Goal: Task Accomplishment & Management: Use online tool/utility

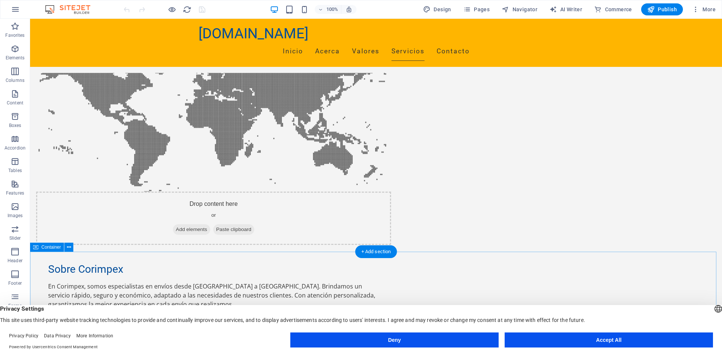
scroll to position [413, 0]
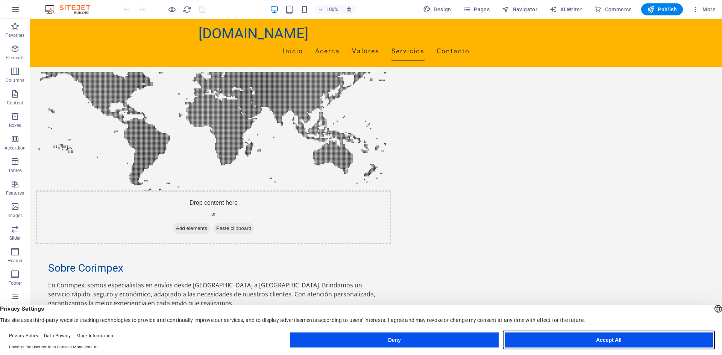
click at [612, 338] on button "Accept All" at bounding box center [608, 340] width 208 height 15
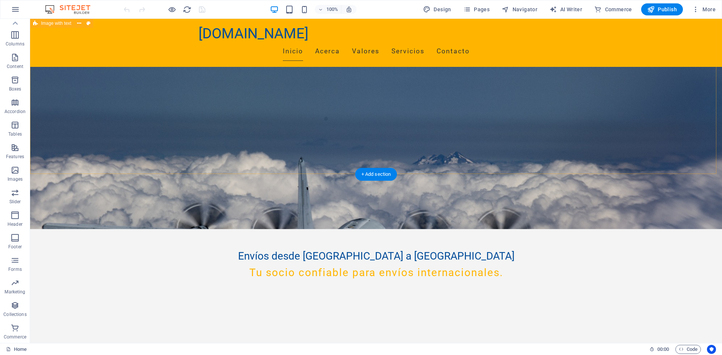
scroll to position [0, 0]
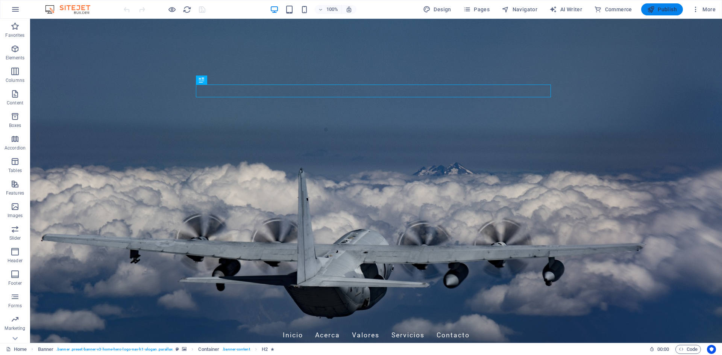
click at [667, 4] on button "Publish" at bounding box center [662, 9] width 42 height 12
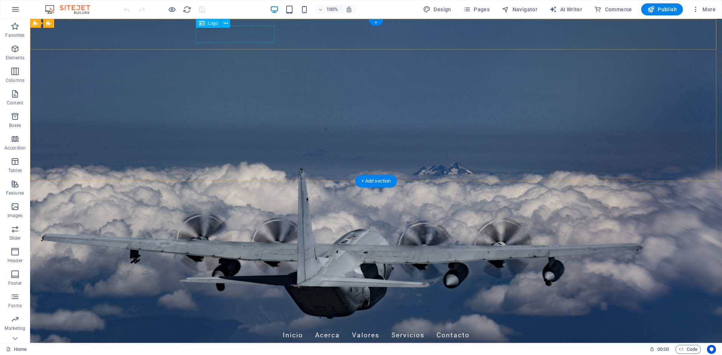
click at [207, 309] on div "[DOMAIN_NAME]" at bounding box center [375, 317] width 355 height 17
click at [210, 23] on span "Logo" at bounding box center [213, 23] width 10 height 5
click at [244, 309] on div "[DOMAIN_NAME]" at bounding box center [375, 317] width 355 height 17
click at [226, 23] on icon at bounding box center [226, 24] width 4 height 8
click at [203, 309] on div "[DOMAIN_NAME]" at bounding box center [375, 317] width 355 height 17
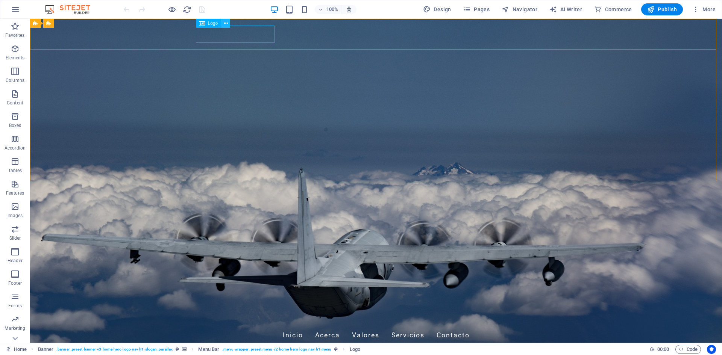
click at [227, 23] on icon at bounding box center [226, 24] width 4 height 8
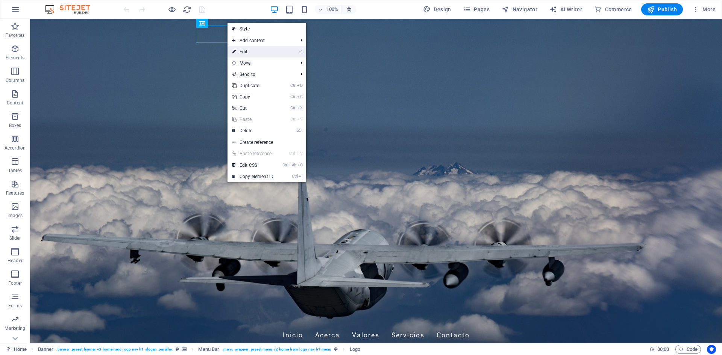
drag, startPoint x: 249, startPoint y: 49, endPoint x: 86, endPoint y: 31, distance: 163.8
click at [249, 49] on link "⏎ Edit" at bounding box center [252, 51] width 50 height 11
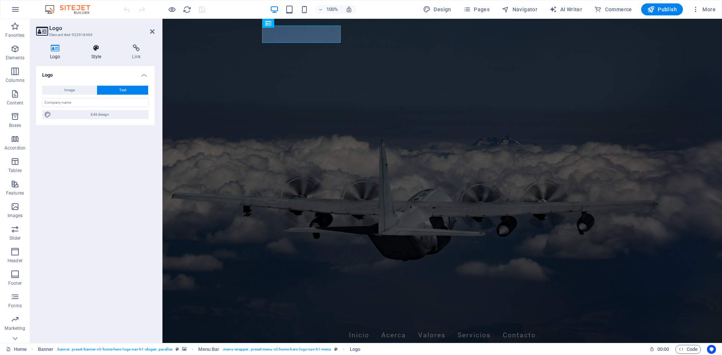
click at [94, 50] on icon at bounding box center [96, 48] width 38 height 8
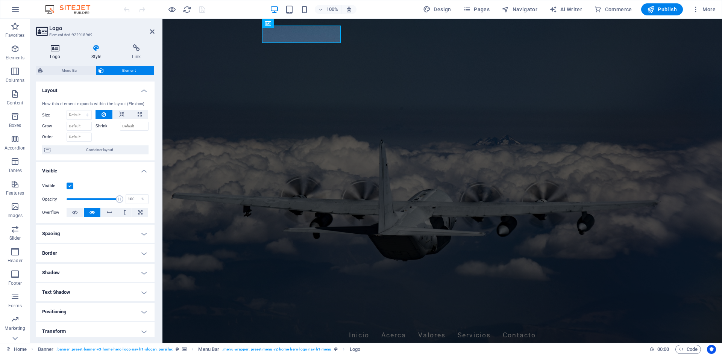
click at [53, 47] on icon at bounding box center [55, 48] width 38 height 8
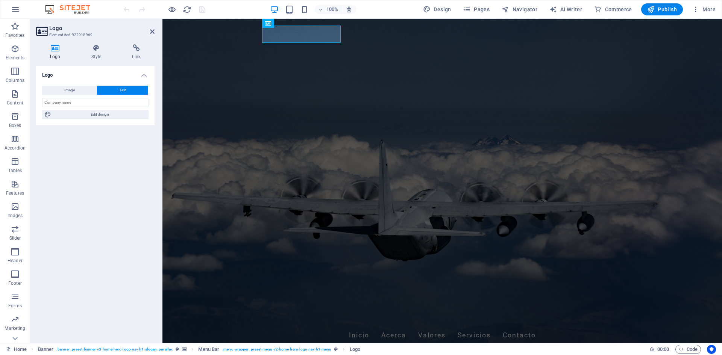
click at [53, 47] on icon at bounding box center [55, 48] width 38 height 8
click at [73, 92] on span "Image" at bounding box center [69, 90] width 11 height 9
select select "DISABLED_OPTION_VALUE"
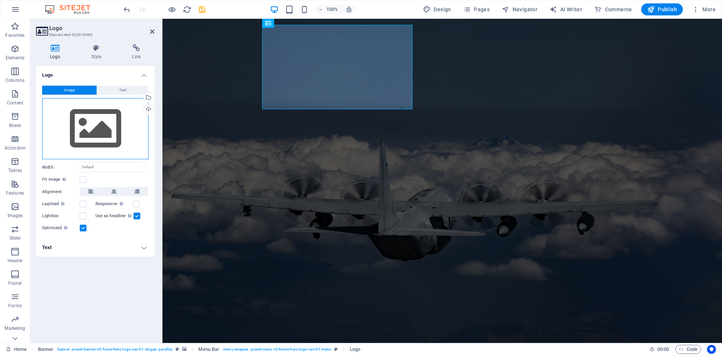
click at [104, 132] on div "Drag files here, click to choose files or select files from Files or our free s…" at bounding box center [95, 129] width 106 height 62
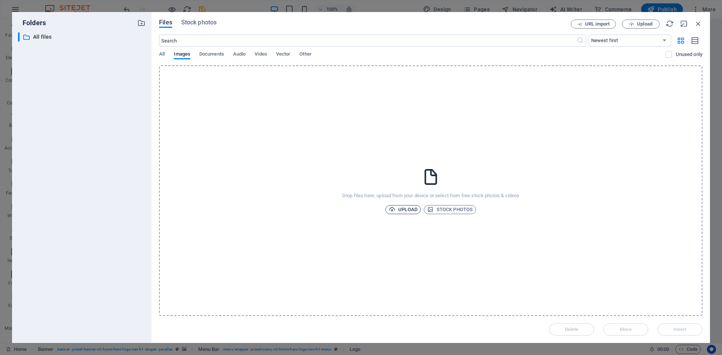
click at [409, 209] on span "Upload" at bounding box center [403, 209] width 29 height 9
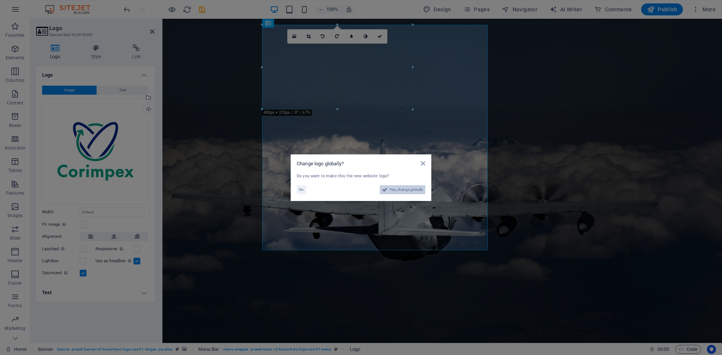
click at [406, 189] on span "Yes, change globally" at bounding box center [405, 189] width 33 height 9
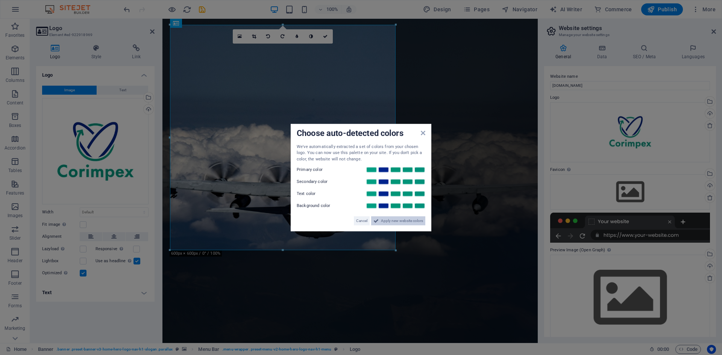
click at [412, 220] on span "Apply new website colors" at bounding box center [402, 221] width 42 height 9
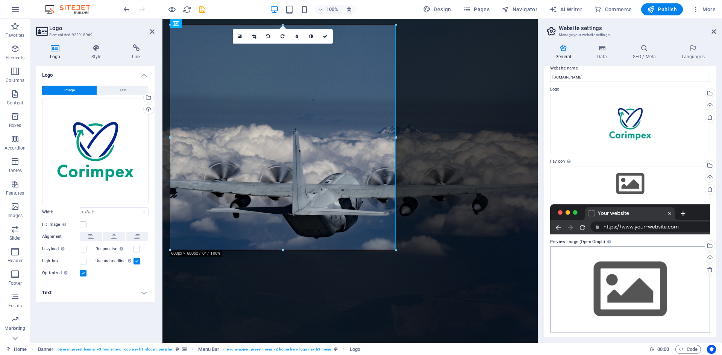
scroll to position [10, 0]
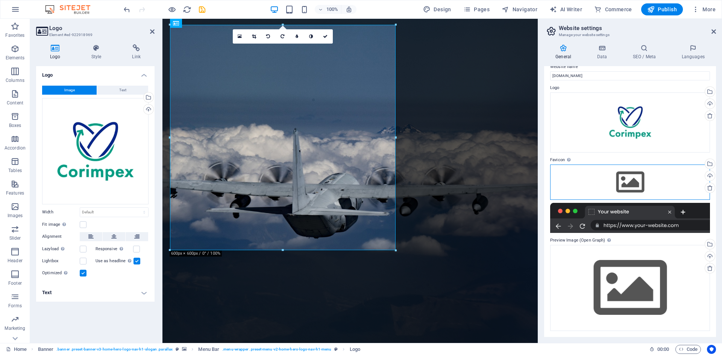
click at [635, 179] on div "Drag files here, click to choose files or select files from Files or our free s…" at bounding box center [630, 182] width 160 height 35
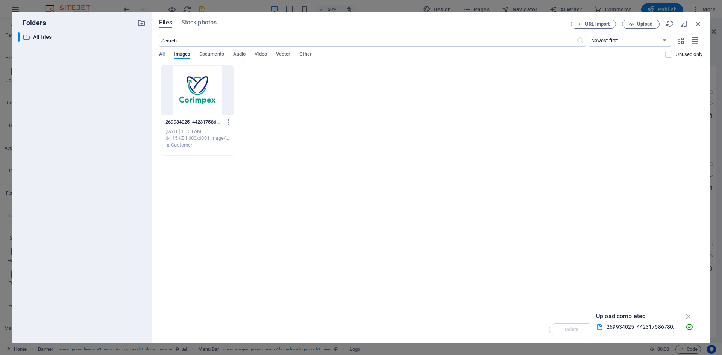
click at [195, 97] on div at bounding box center [197, 90] width 73 height 49
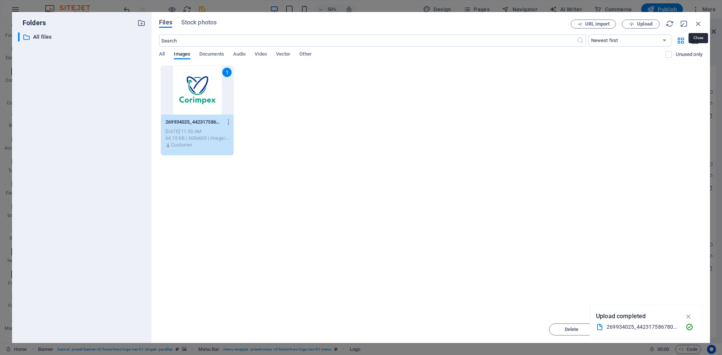
drag, startPoint x: 700, startPoint y: 21, endPoint x: 556, endPoint y: 89, distance: 159.7
click at [700, 21] on icon "button" at bounding box center [698, 24] width 8 height 8
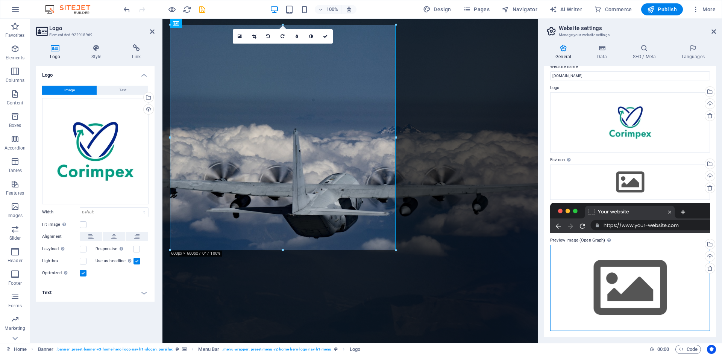
click at [622, 281] on div "Drag files here, click to choose files or select files from Files or our free s…" at bounding box center [630, 288] width 160 height 86
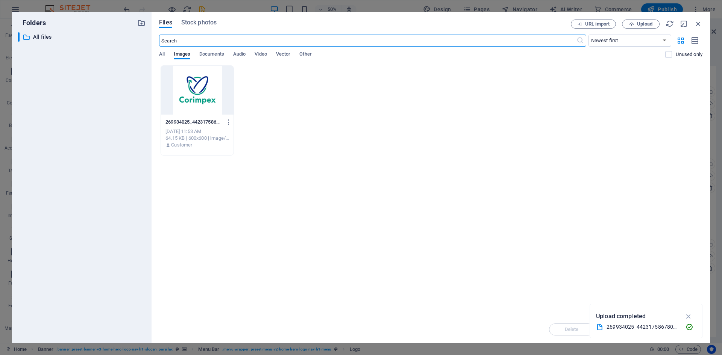
click at [194, 93] on div at bounding box center [197, 90] width 73 height 49
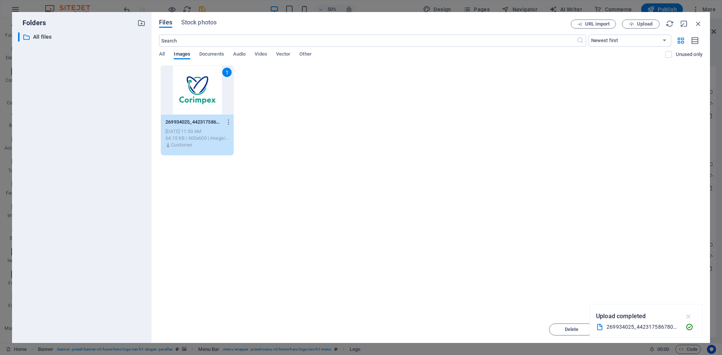
click at [688, 313] on icon "button" at bounding box center [688, 316] width 9 height 8
drag, startPoint x: 699, startPoint y: 21, endPoint x: 693, endPoint y: 22, distance: 6.1
click at [698, 21] on icon "button" at bounding box center [698, 24] width 8 height 8
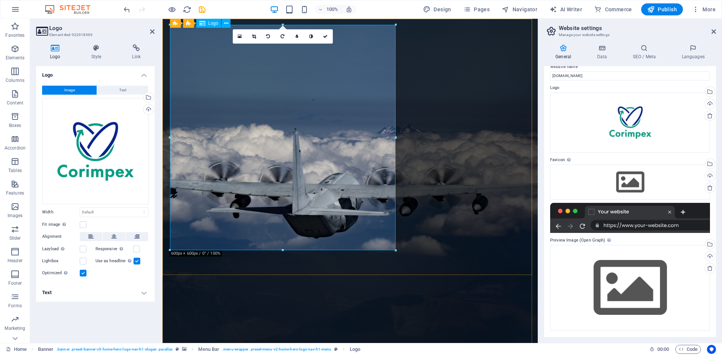
click at [642, 127] on div "Drag files here, click to choose files or select files from Files or our free s…" at bounding box center [630, 122] width 160 height 60
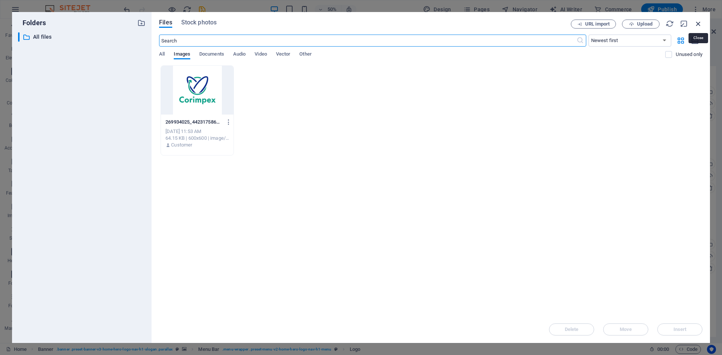
click at [697, 23] on icon "button" at bounding box center [698, 24] width 8 height 8
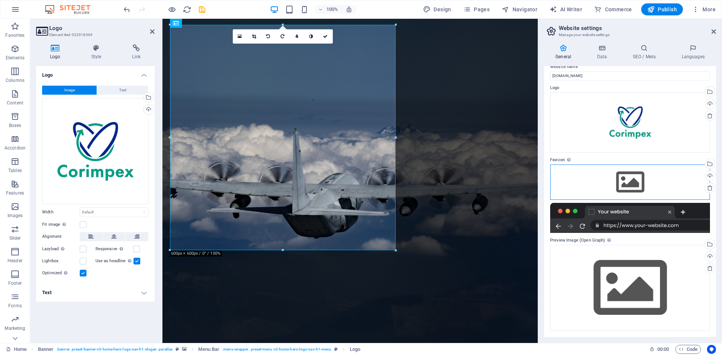
click at [636, 183] on div "Drag files here, click to choose files or select files from Files or our free s…" at bounding box center [630, 182] width 160 height 35
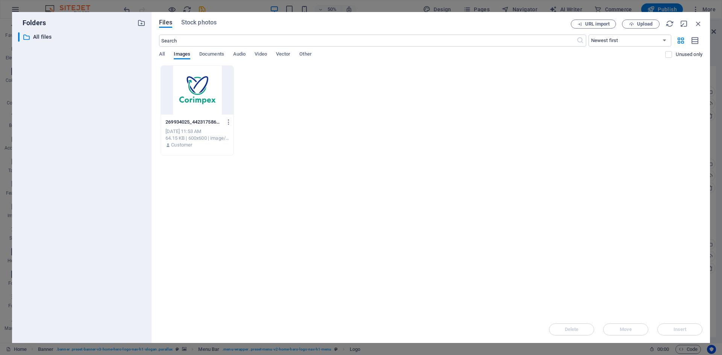
click at [213, 167] on div "Drop files here to upload them instantly 269934025_4423175867805522_80849567191…" at bounding box center [430, 190] width 543 height 251
click at [695, 23] on icon "button" at bounding box center [698, 24] width 8 height 8
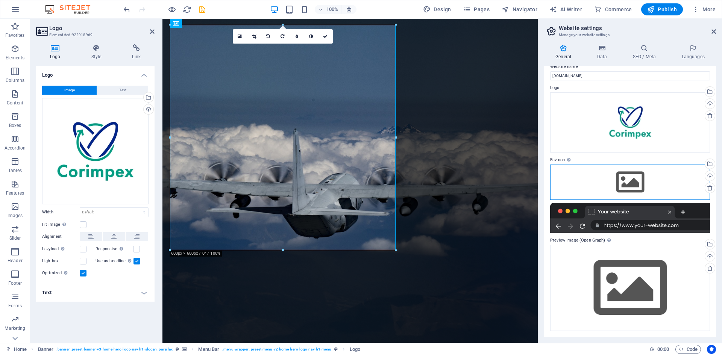
click at [630, 183] on div "Drag files here, click to choose files or select files from Files or our free s…" at bounding box center [630, 182] width 160 height 35
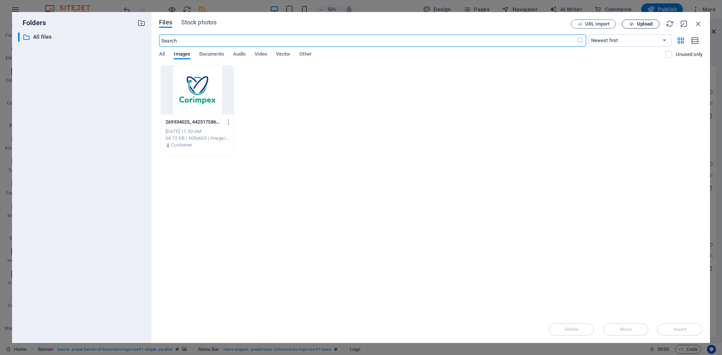
click at [637, 23] on span "Upload" at bounding box center [644, 24] width 15 height 5
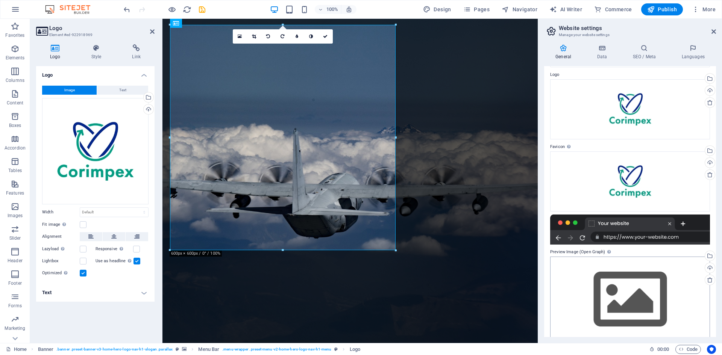
scroll to position [35, 0]
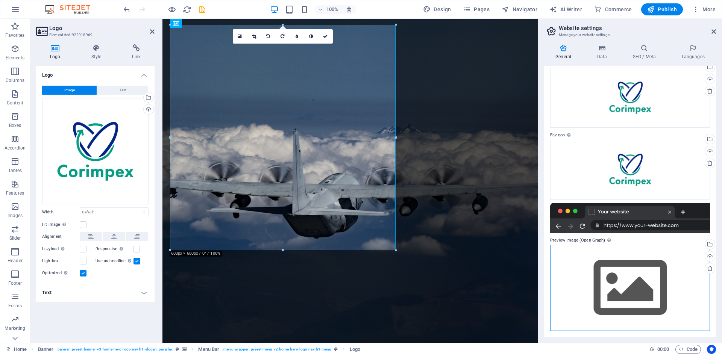
click at [639, 301] on div "Drag files here, click to choose files or select files from Files or our free s…" at bounding box center [630, 288] width 160 height 86
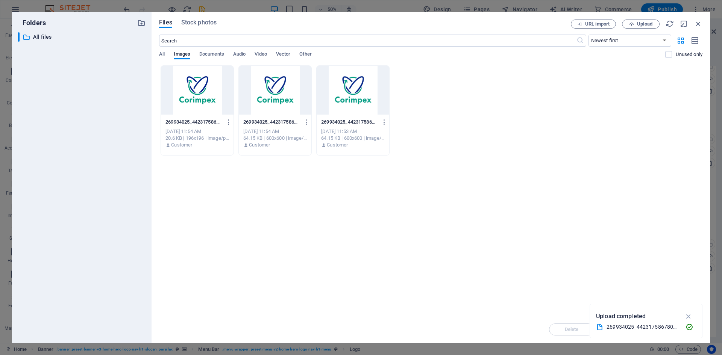
click at [198, 97] on div at bounding box center [197, 90] width 73 height 49
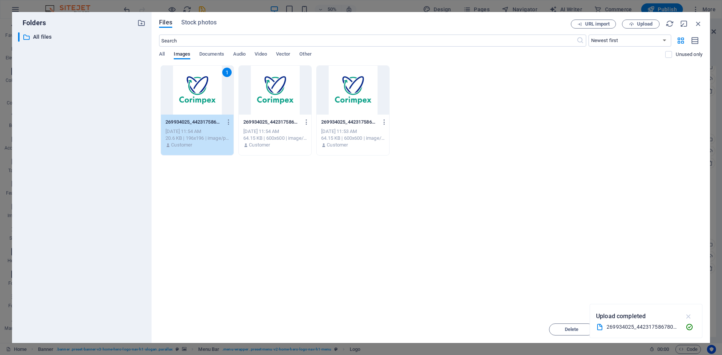
drag, startPoint x: 687, startPoint y: 316, endPoint x: 535, endPoint y: 292, distance: 154.2
click at [686, 316] on icon "button" at bounding box center [688, 316] width 9 height 8
drag, startPoint x: 678, startPoint y: 326, endPoint x: 648, endPoint y: 331, distance: 30.2
click at [677, 326] on button "Insert" at bounding box center [679, 330] width 45 height 12
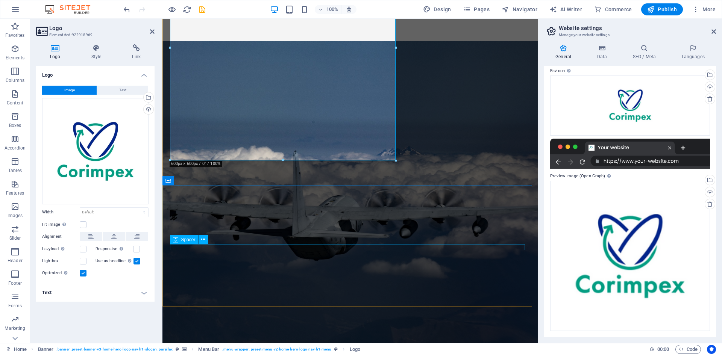
scroll to position [0, 0]
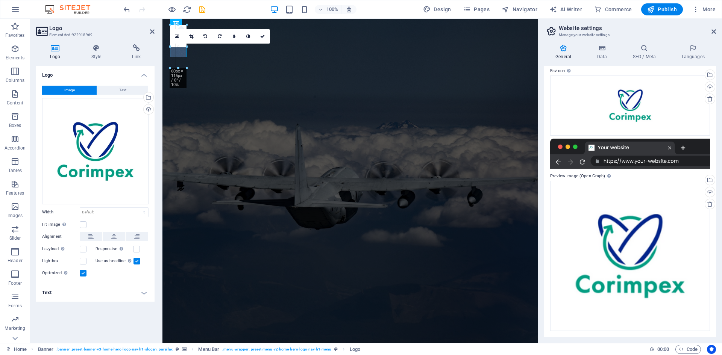
drag, startPoint x: 283, startPoint y: 250, endPoint x: 101, endPoint y: 39, distance: 278.5
type input "44"
select select "px"
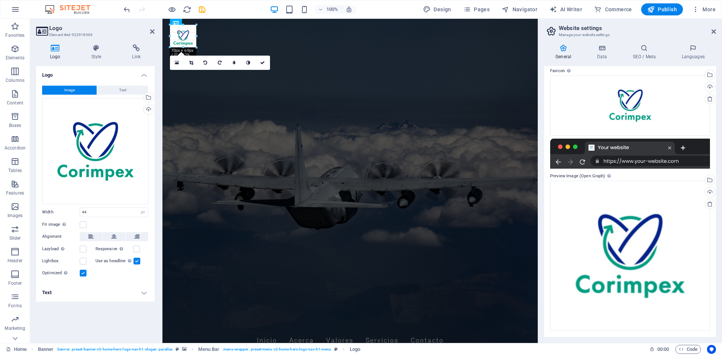
drag, startPoint x: 186, startPoint y: 34, endPoint x: 192, endPoint y: 32, distance: 6.6
type input "60"
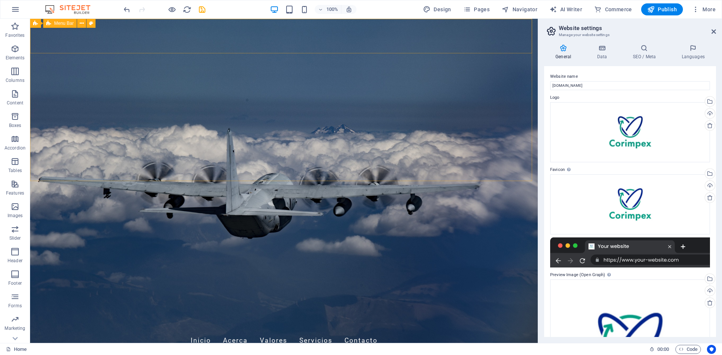
click at [56, 23] on span "Menu Bar" at bounding box center [64, 23] width 20 height 5
click at [35, 23] on icon at bounding box center [35, 23] width 5 height 9
click at [172, 164] on figure at bounding box center [283, 181] width 507 height 324
drag, startPoint x: 173, startPoint y: 163, endPoint x: 44, endPoint y: 87, distance: 149.0
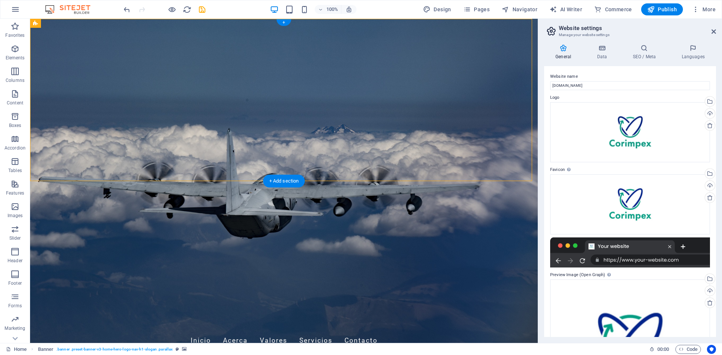
click at [173, 162] on figure at bounding box center [283, 181] width 507 height 324
click at [80, 21] on icon at bounding box center [83, 24] width 6 height 8
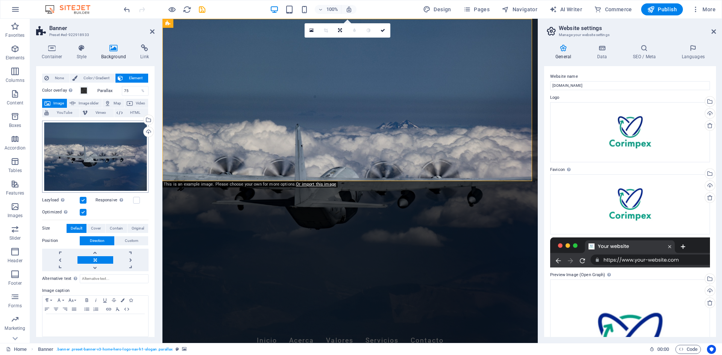
scroll to position [17, 0]
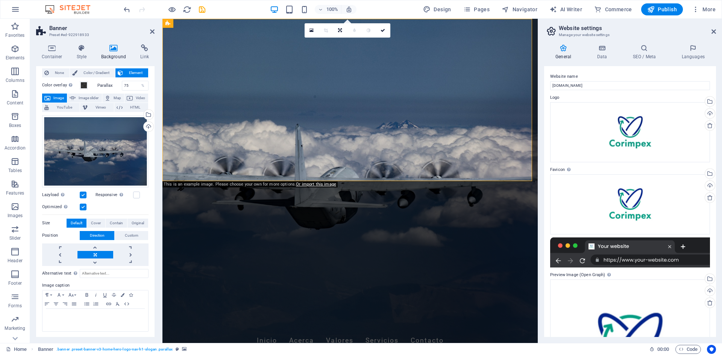
click at [82, 194] on label at bounding box center [83, 195] width 7 height 7
click at [0, 0] on input "Lazyload Loading images after the page loads improves page speed." at bounding box center [0, 0] width 0 height 0
click at [82, 193] on label at bounding box center [83, 195] width 7 height 7
click at [0, 0] on input "Lazyload Loading images after the page loads improves page speed." at bounding box center [0, 0] width 0 height 0
click at [85, 206] on label at bounding box center [83, 207] width 7 height 7
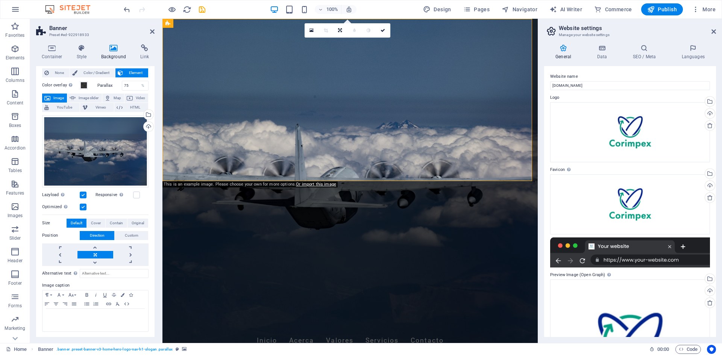
click at [0, 0] on input "Optimized Images are compressed to improve page speed." at bounding box center [0, 0] width 0 height 0
click at [85, 206] on label at bounding box center [83, 207] width 7 height 7
click at [0, 0] on input "Optimized Images are compressed to improve page speed." at bounding box center [0, 0] width 0 height 0
click at [82, 204] on label at bounding box center [83, 207] width 7 height 7
click at [0, 0] on input "Optimized Images are compressed to improve page speed." at bounding box center [0, 0] width 0 height 0
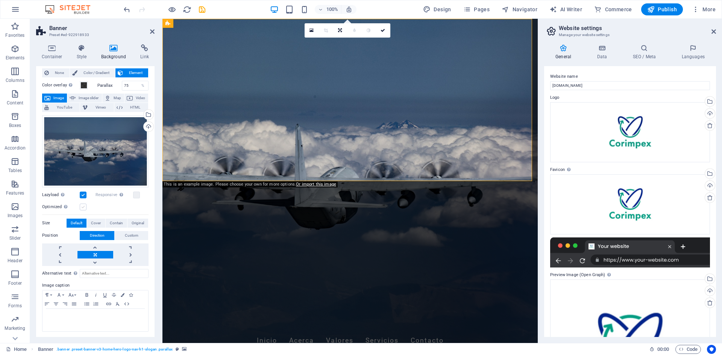
click at [82, 204] on label at bounding box center [83, 207] width 7 height 7
click at [0, 0] on input "Optimized Images are compressed to improve page speed." at bounding box center [0, 0] width 0 height 0
click at [320, 9] on icon "button" at bounding box center [320, 9] width 5 height 5
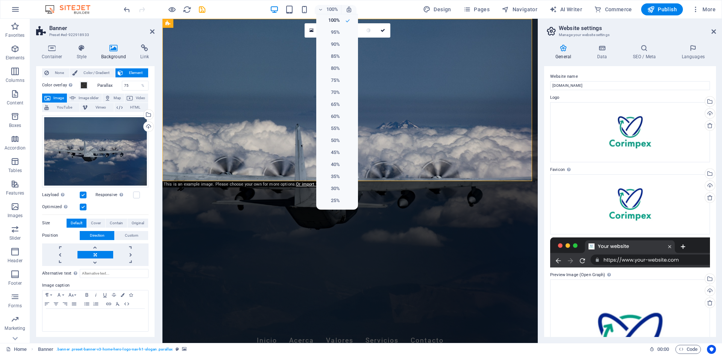
click at [71, 203] on div at bounding box center [361, 177] width 722 height 355
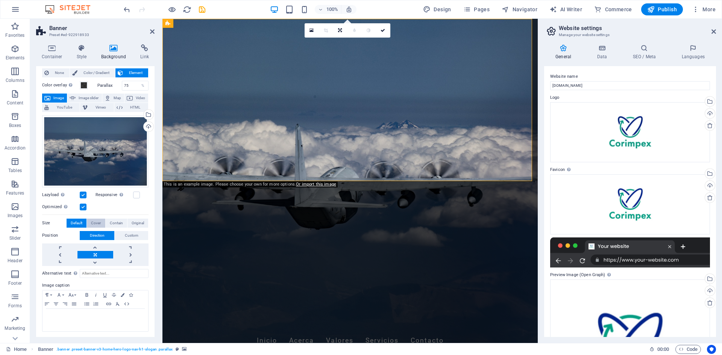
click at [100, 220] on span "Cover" at bounding box center [96, 223] width 10 height 9
click at [79, 219] on span "Default" at bounding box center [77, 223] width 12 height 9
click at [115, 220] on span "Contain" at bounding box center [116, 223] width 13 height 9
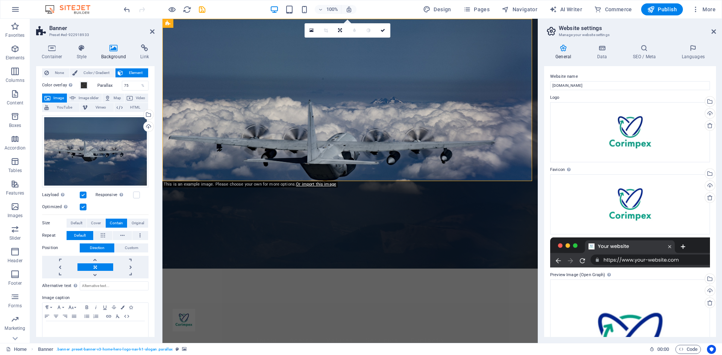
click at [115, 221] on span "Contain" at bounding box center [116, 223] width 13 height 9
click at [76, 219] on span "Default" at bounding box center [77, 223] width 12 height 9
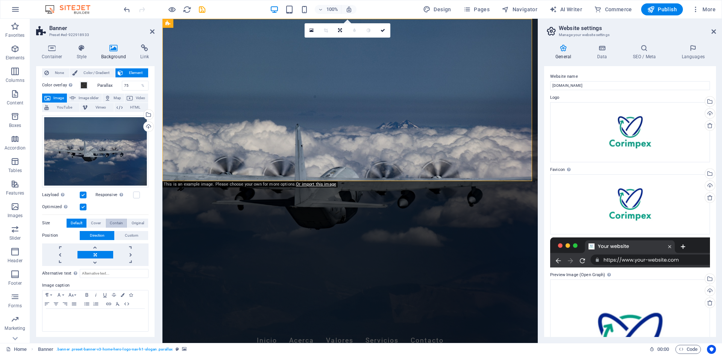
click at [113, 221] on span "Contain" at bounding box center [116, 223] width 13 height 9
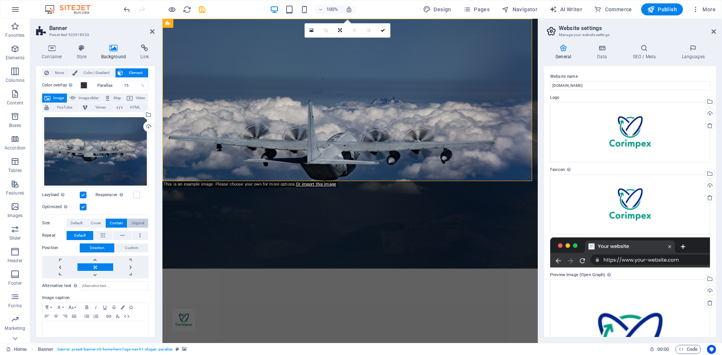
click at [142, 221] on span "Original" at bounding box center [138, 223] width 12 height 9
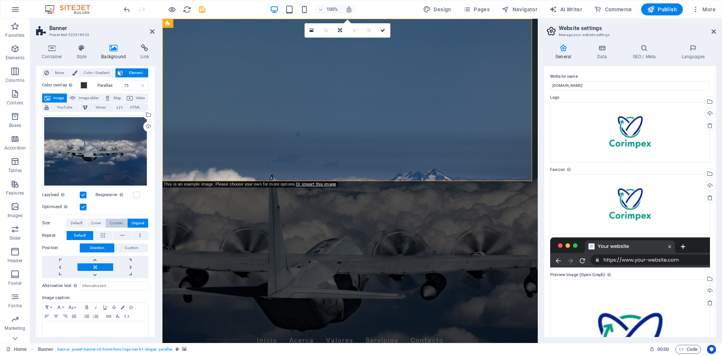
click at [114, 220] on span "Contain" at bounding box center [116, 223] width 13 height 9
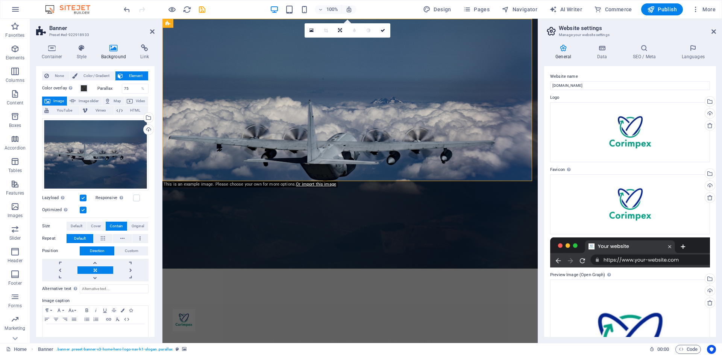
scroll to position [0, 0]
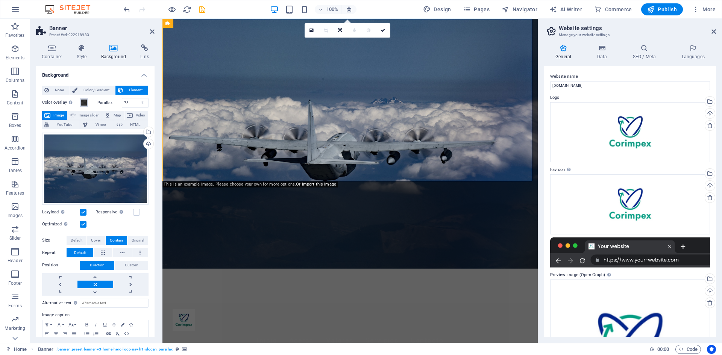
click at [83, 103] on span at bounding box center [84, 103] width 6 height 6
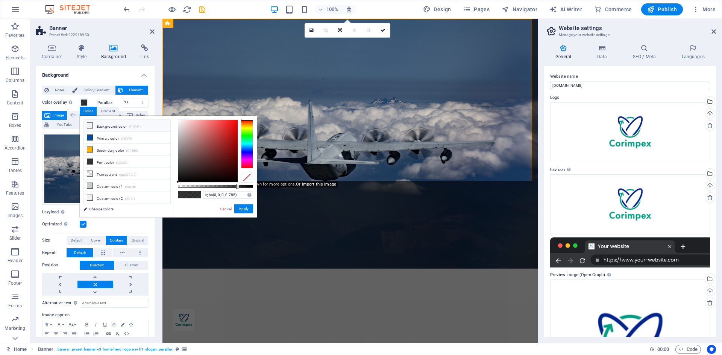
click at [89, 126] on icon at bounding box center [89, 125] width 5 height 5
click at [91, 136] on icon at bounding box center [89, 137] width 5 height 5
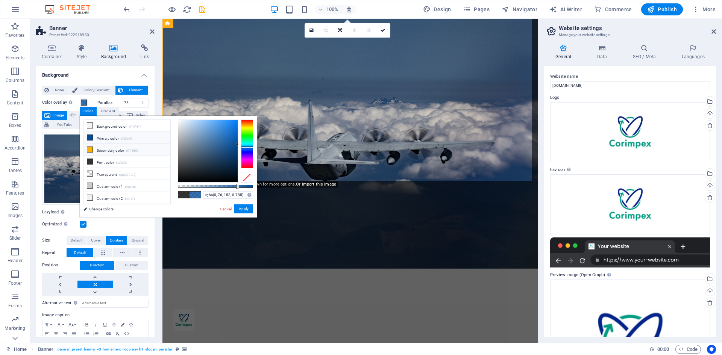
click at [89, 150] on icon at bounding box center [89, 149] width 5 height 5
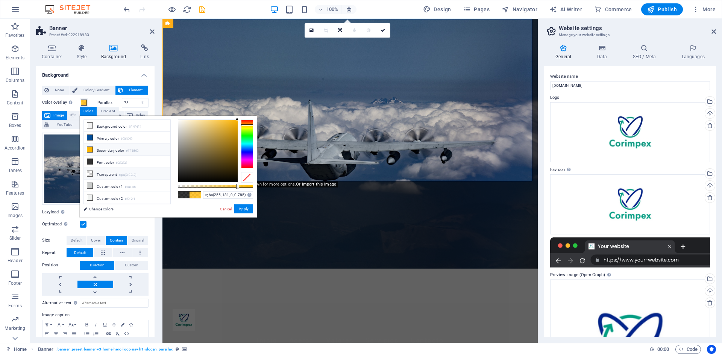
click at [89, 174] on icon at bounding box center [89, 173] width 5 height 5
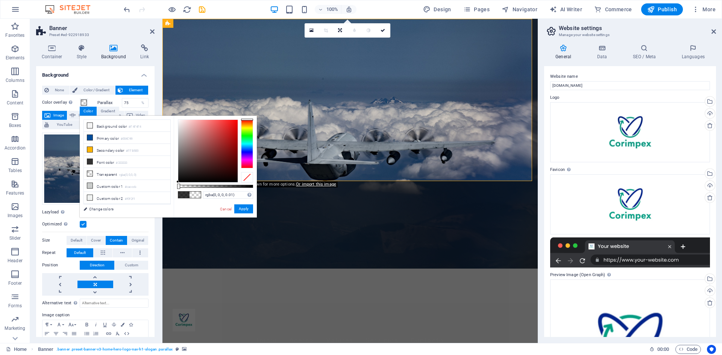
type input "rgba(0, 0, 0, 0)"
drag, startPoint x: 178, startPoint y: 185, endPoint x: 150, endPoint y: 182, distance: 28.0
click at [150, 182] on div "less Background color #F4F4F4 Primary color #004C99 Secondary color #FFB500 Fon…" at bounding box center [168, 167] width 177 height 102
click at [63, 164] on div "Drag files here, click to choose files or select files from Files or our free s…" at bounding box center [95, 169] width 106 height 72
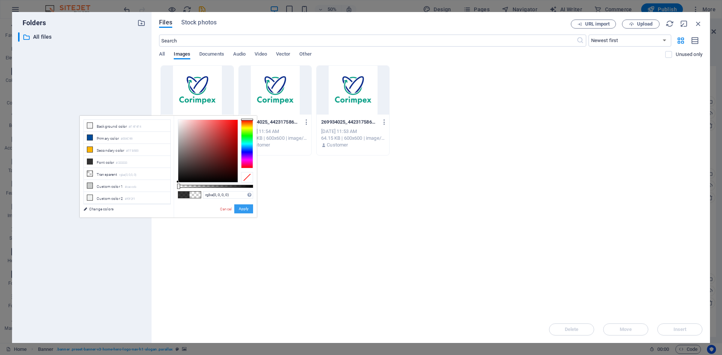
drag, startPoint x: 242, startPoint y: 209, endPoint x: 262, endPoint y: 256, distance: 51.2
click at [242, 209] on button "Apply" at bounding box center [243, 208] width 19 height 9
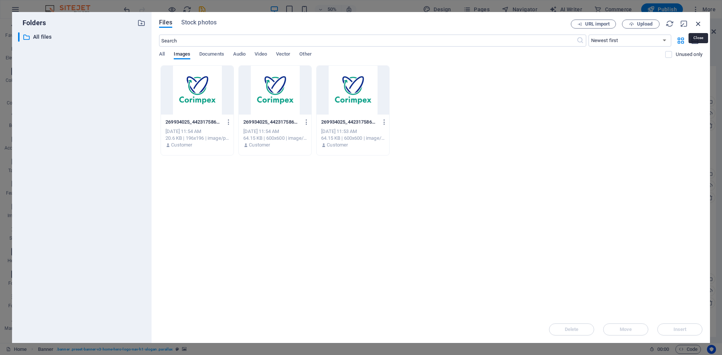
drag, startPoint x: 698, startPoint y: 22, endPoint x: 279, endPoint y: 44, distance: 420.5
click at [698, 22] on icon "button" at bounding box center [698, 24] width 8 height 8
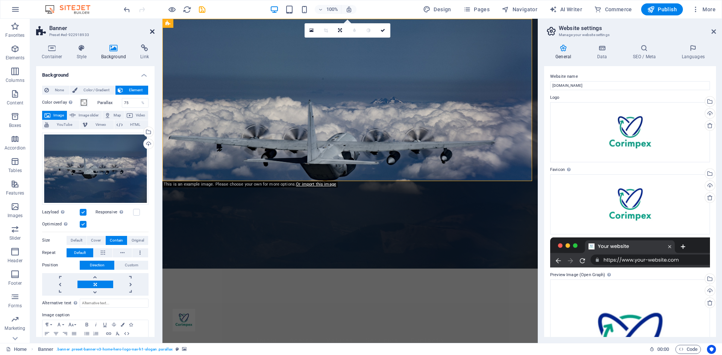
click at [152, 31] on icon at bounding box center [152, 32] width 5 height 6
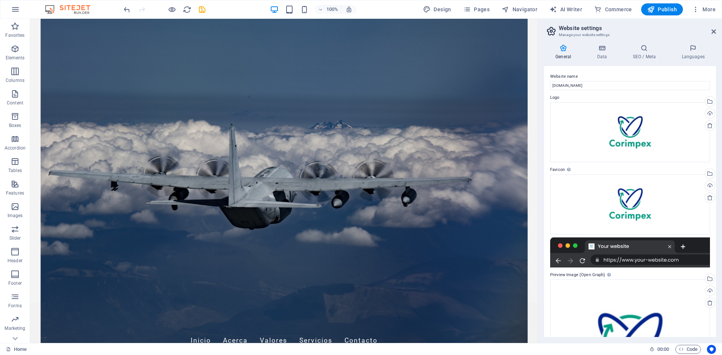
drag, startPoint x: 82, startPoint y: 7, endPoint x: 97, endPoint y: 13, distance: 15.8
click at [97, 13] on div "100% Design Pages Navigator AI Writer Commerce Publish More" at bounding box center [360, 9] width 721 height 18
drag, startPoint x: 671, startPoint y: 9, endPoint x: 662, endPoint y: 9, distance: 9.0
click at [670, 9] on span "Publish" at bounding box center [662, 10] width 30 height 8
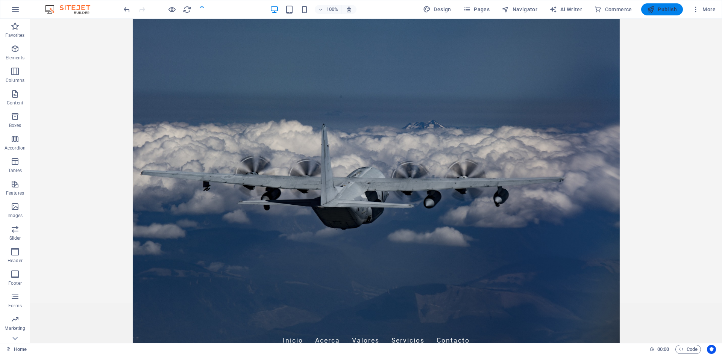
checkbox input "false"
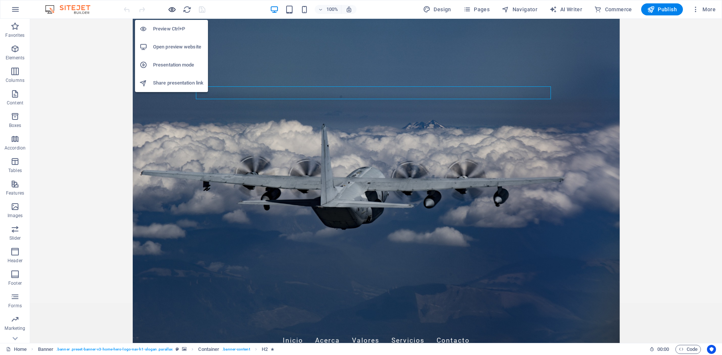
click at [172, 9] on icon "button" at bounding box center [172, 9] width 9 height 9
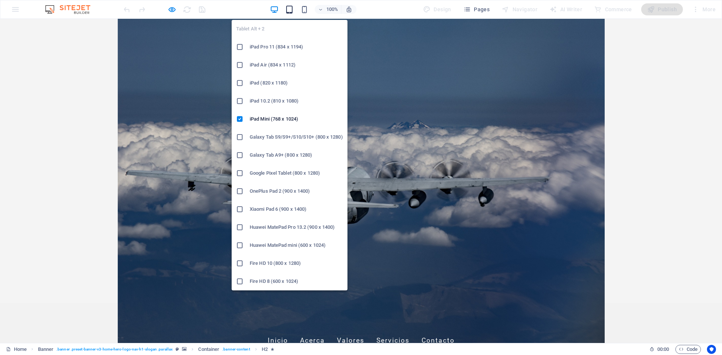
click at [292, 9] on icon "button" at bounding box center [289, 9] width 9 height 9
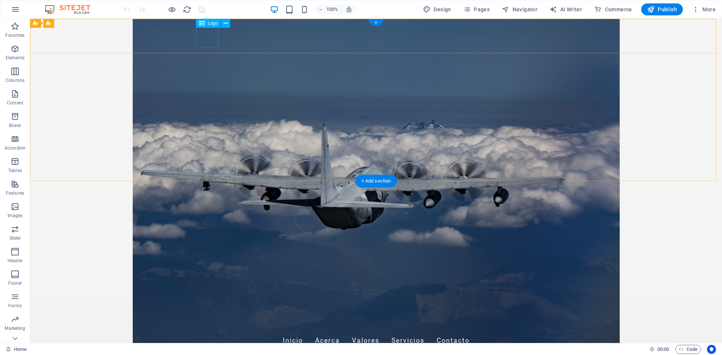
click at [207, 309] on div at bounding box center [375, 320] width 355 height 23
click at [204, 309] on div at bounding box center [375, 320] width 355 height 23
click at [201, 23] on icon at bounding box center [202, 23] width 6 height 9
click at [201, 309] on div at bounding box center [375, 320] width 355 height 23
click at [203, 24] on icon at bounding box center [202, 23] width 6 height 9
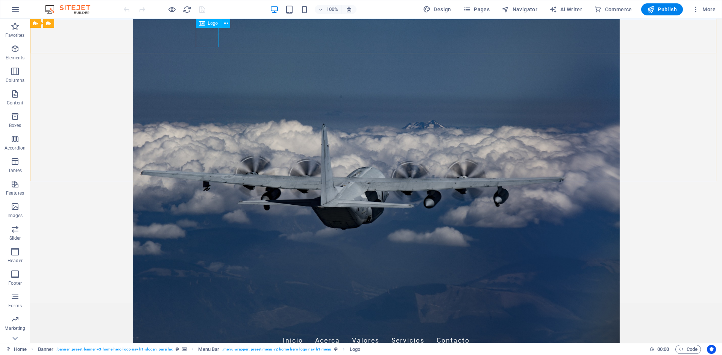
click at [203, 24] on icon at bounding box center [202, 23] width 6 height 9
select select "px"
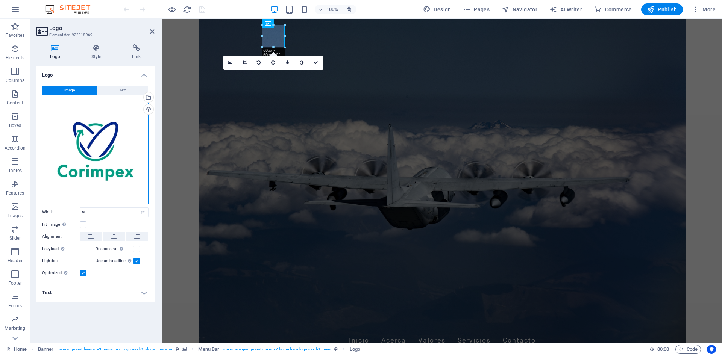
click at [104, 165] on div "Drag files here, click to choose files or select files from Files or our free s…" at bounding box center [95, 151] width 106 height 106
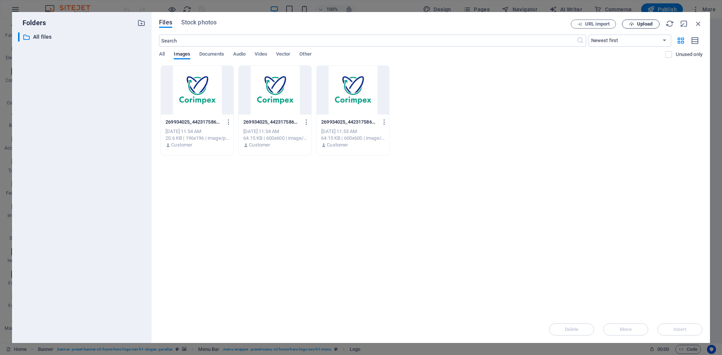
click at [643, 24] on span "Upload" at bounding box center [644, 24] width 15 height 5
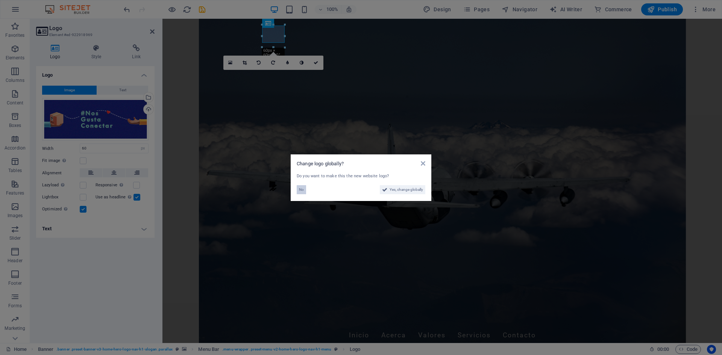
drag, startPoint x: 299, startPoint y: 190, endPoint x: 81, endPoint y: 202, distance: 218.4
click at [299, 190] on span "No" at bounding box center [301, 189] width 5 height 9
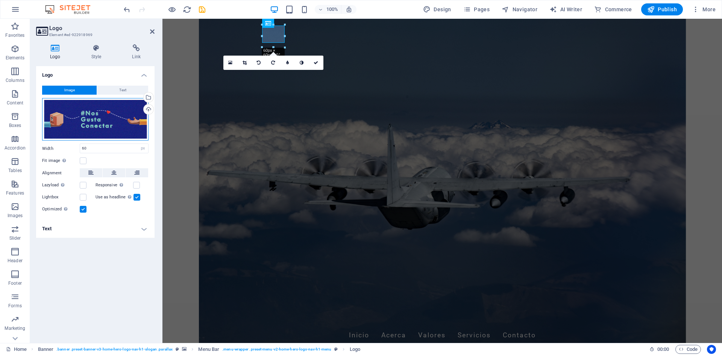
click at [114, 118] on div "Drag files here, click to choose files or select files from Files or our free s…" at bounding box center [95, 119] width 106 height 43
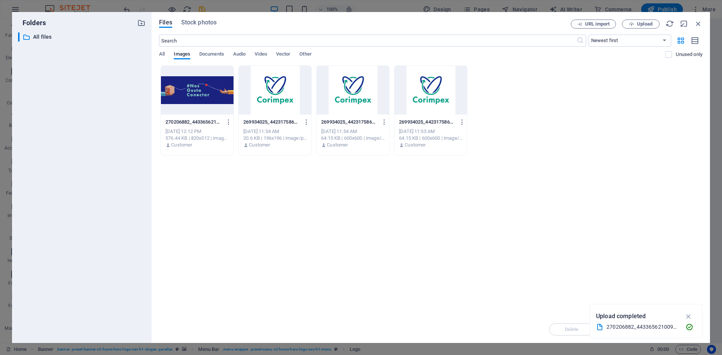
click at [280, 86] on div at bounding box center [275, 90] width 73 height 49
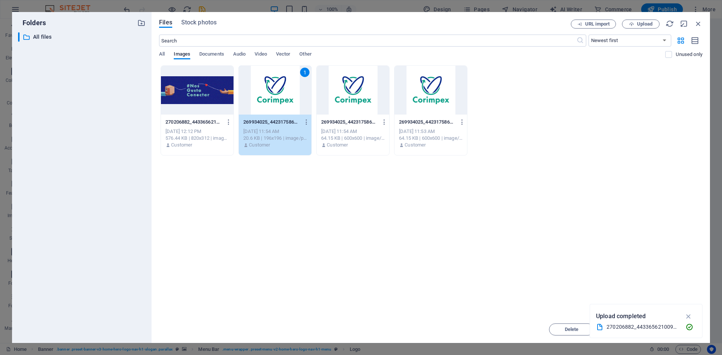
click at [292, 107] on div "1" at bounding box center [275, 90] width 73 height 49
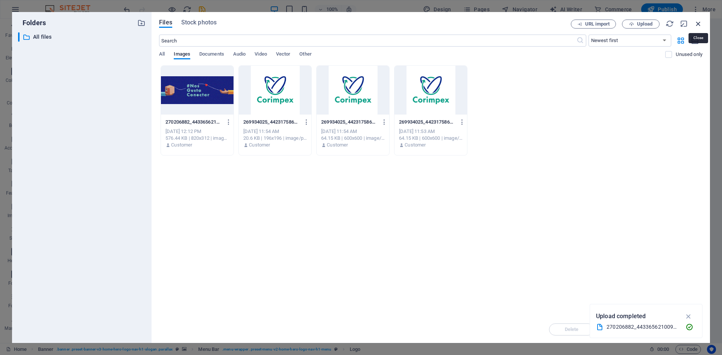
click at [697, 22] on icon "button" at bounding box center [698, 24] width 8 height 8
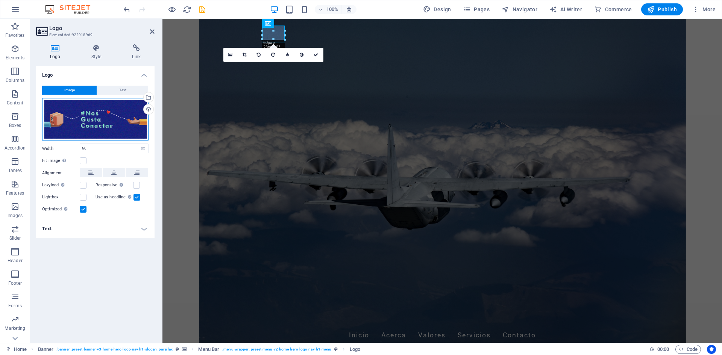
click at [78, 111] on div "Drag files here, click to choose files or select files from Files or our free s…" at bounding box center [95, 119] width 106 height 43
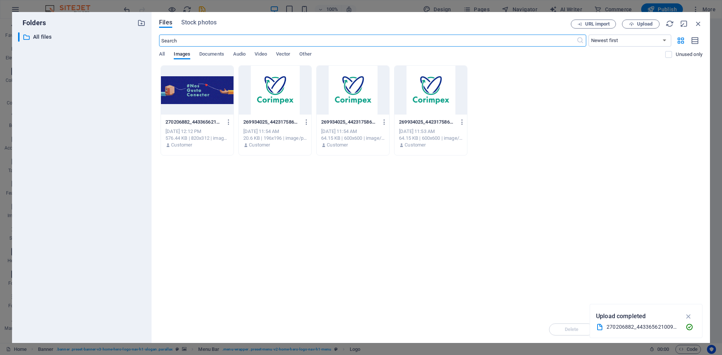
click at [259, 85] on div at bounding box center [275, 90] width 73 height 49
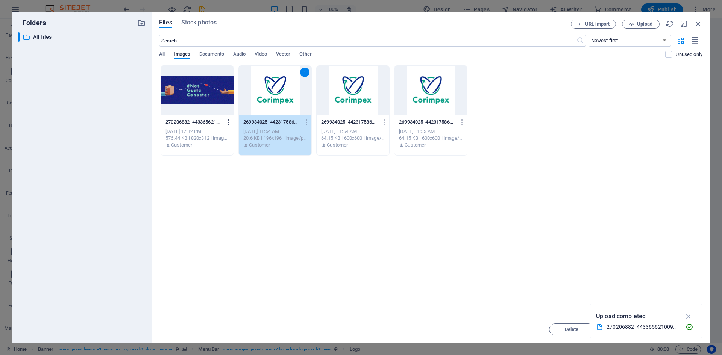
click at [229, 124] on icon "button" at bounding box center [228, 122] width 7 height 7
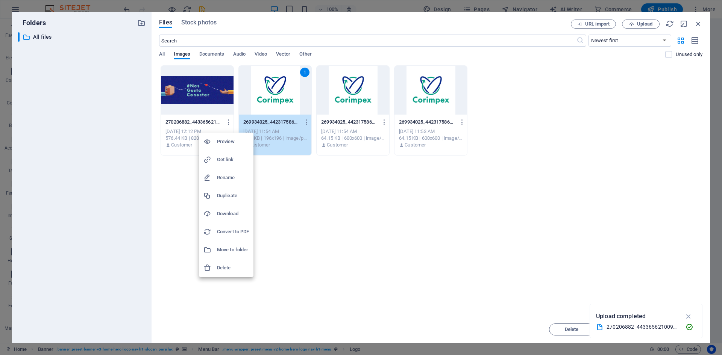
click at [220, 265] on h6 "Delete" at bounding box center [233, 267] width 32 height 9
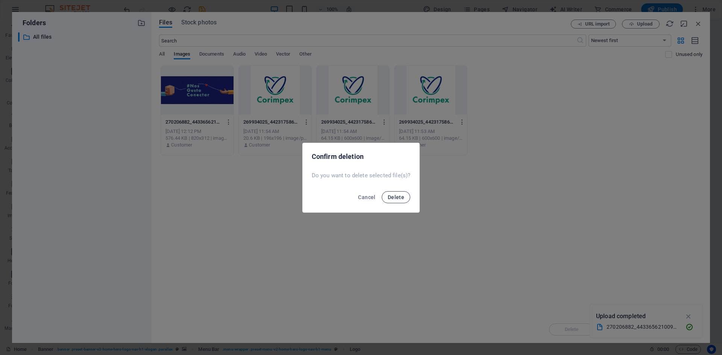
click at [401, 196] on span "Delete" at bounding box center [396, 197] width 17 height 6
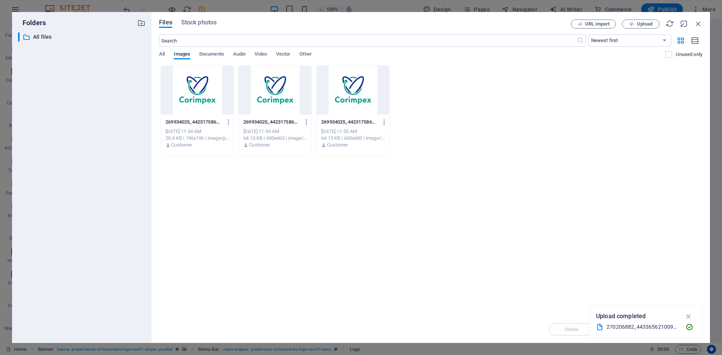
click at [179, 95] on div at bounding box center [197, 90] width 73 height 49
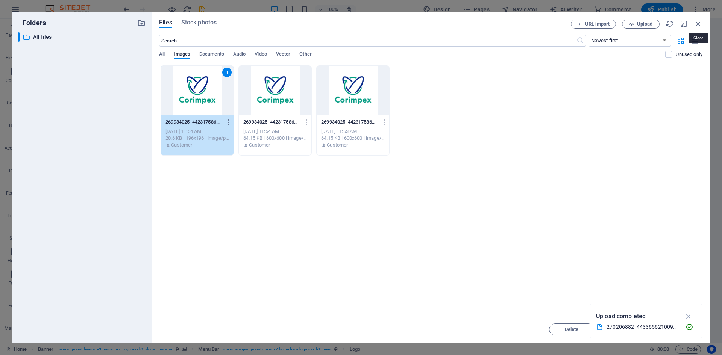
drag, startPoint x: 697, startPoint y: 20, endPoint x: 295, endPoint y: 81, distance: 406.0
click at [685, 23] on div "URL import Upload" at bounding box center [637, 24] width 132 height 9
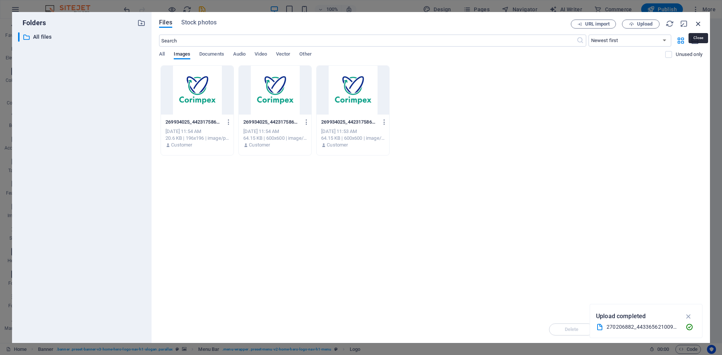
click at [699, 27] on icon "button" at bounding box center [698, 24] width 8 height 8
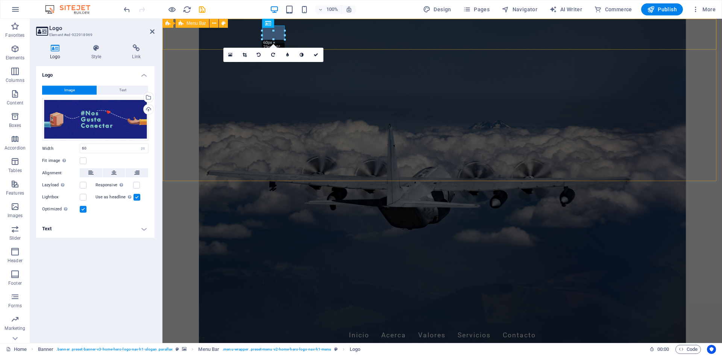
click at [699, 303] on div "Inicio Acerca Valores Servicios Contacto" at bounding box center [441, 327] width 559 height 48
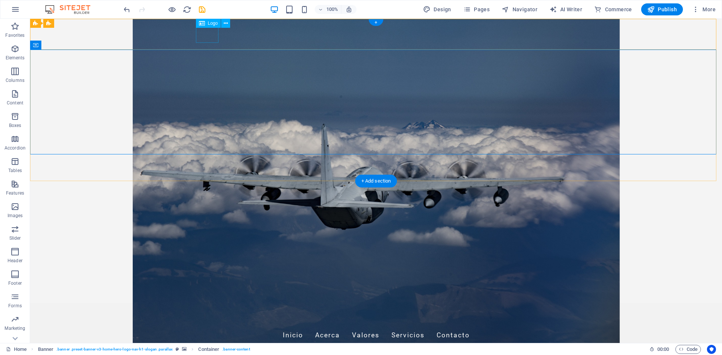
click at [201, 309] on div at bounding box center [375, 317] width 355 height 17
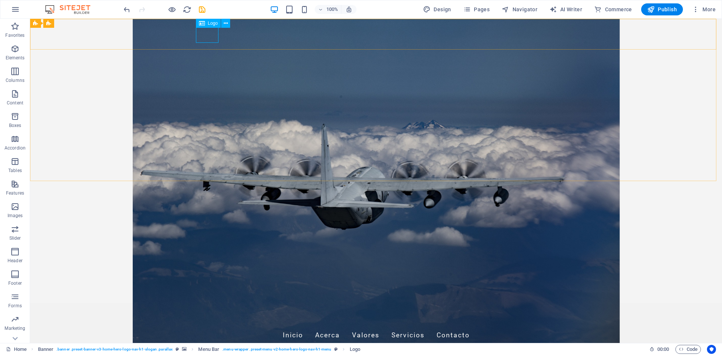
click at [212, 25] on span "Logo" at bounding box center [213, 23] width 10 height 5
click at [210, 18] on div "100% Design Pages Navigator AI Writer Commerce Publish More" at bounding box center [360, 9] width 721 height 18
click at [201, 24] on icon at bounding box center [202, 23] width 6 height 9
select select "px"
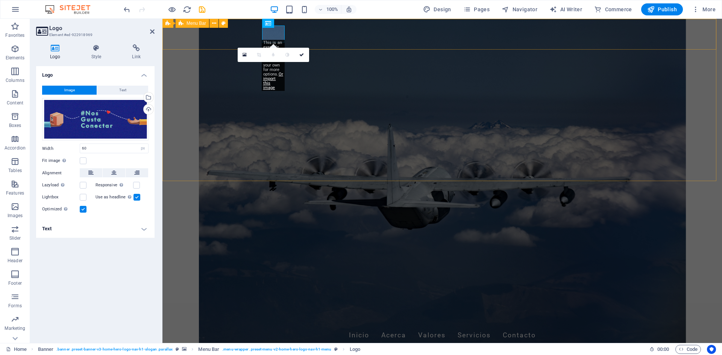
click at [201, 24] on span "Menu Bar" at bounding box center [196, 23] width 20 height 5
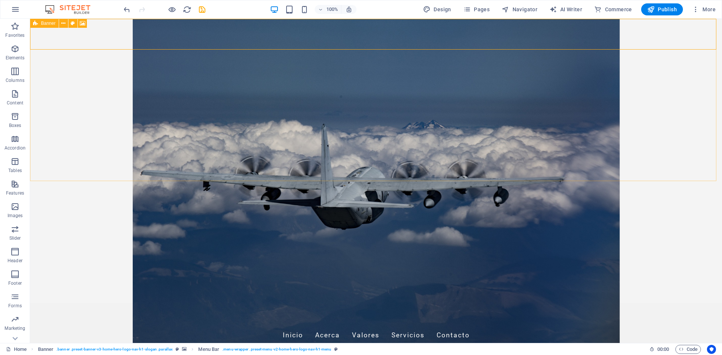
click at [33, 23] on icon at bounding box center [35, 23] width 5 height 9
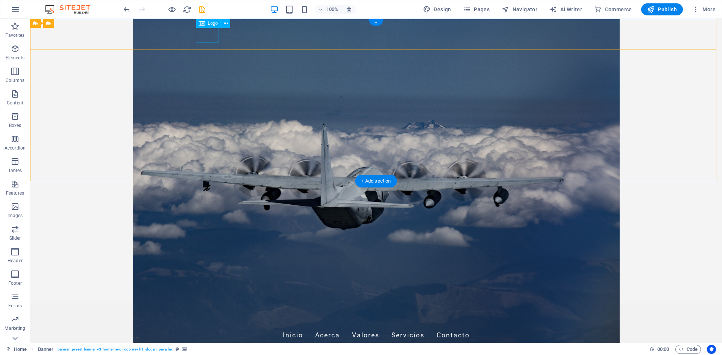
click at [211, 309] on div at bounding box center [375, 317] width 355 height 17
click at [201, 22] on icon at bounding box center [202, 23] width 6 height 9
click at [212, 27] on div "Logo" at bounding box center [208, 23] width 25 height 9
click at [226, 24] on icon at bounding box center [226, 24] width 4 height 8
click at [206, 309] on div at bounding box center [375, 317] width 355 height 17
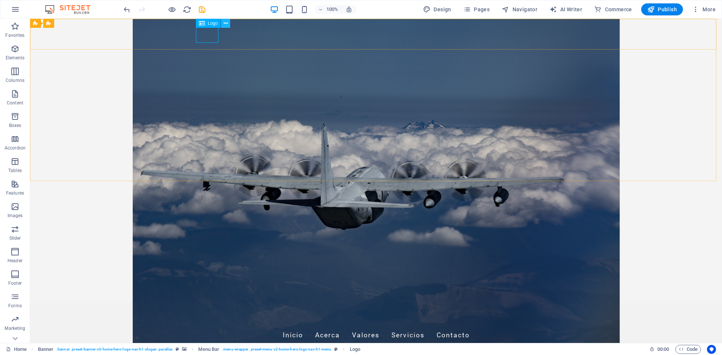
click at [227, 23] on icon at bounding box center [226, 24] width 4 height 8
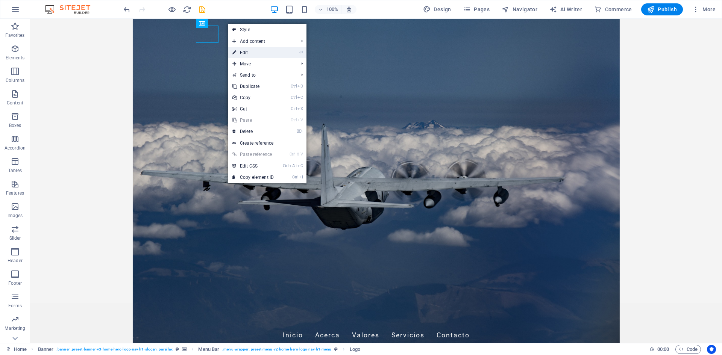
click at [251, 49] on link "⏎ Edit" at bounding box center [253, 52] width 50 height 11
select select "px"
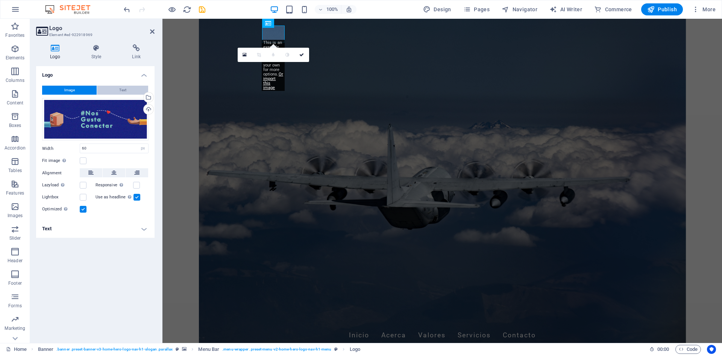
click at [124, 90] on span "Text" at bounding box center [122, 90] width 7 height 9
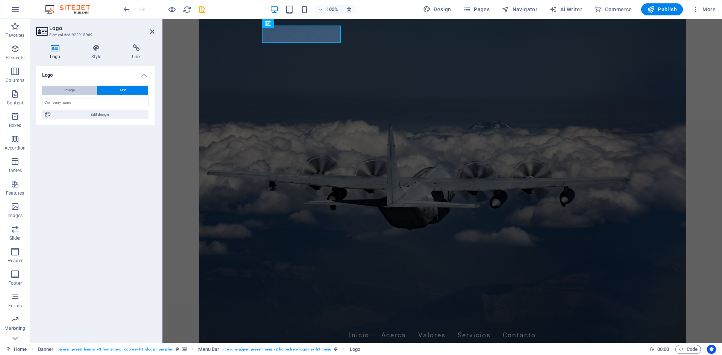
click at [64, 87] on button "Image" at bounding box center [69, 90] width 55 height 9
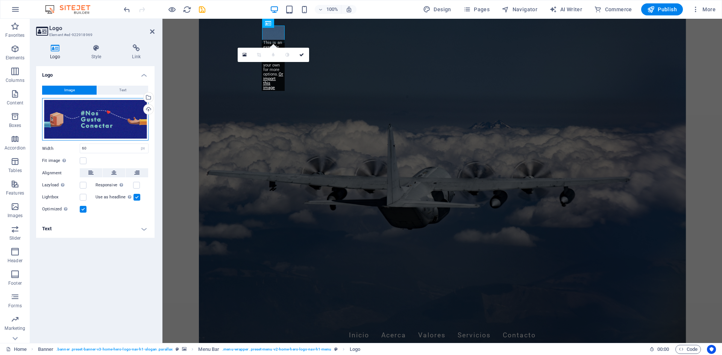
click at [89, 125] on div "Drag files here, click to choose files or select files from Files or our free s…" at bounding box center [95, 119] width 106 height 43
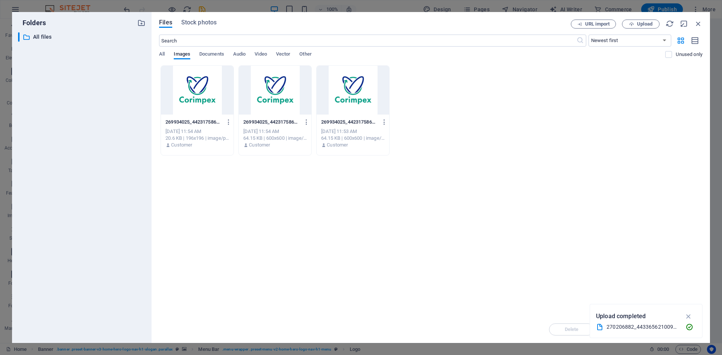
click at [203, 87] on div at bounding box center [197, 90] width 73 height 49
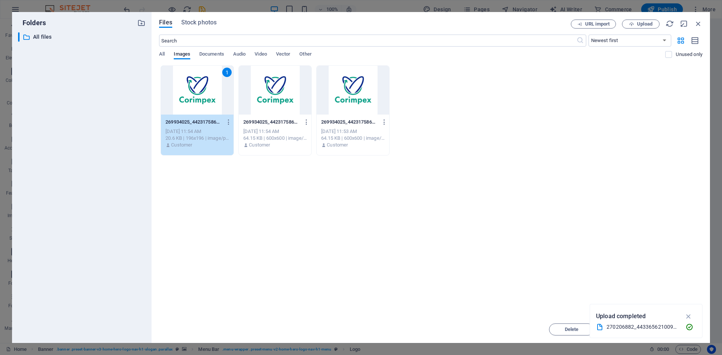
click at [689, 315] on icon "button" at bounding box center [688, 316] width 9 height 8
click at [677, 330] on span "Insert" at bounding box center [679, 329] width 13 height 5
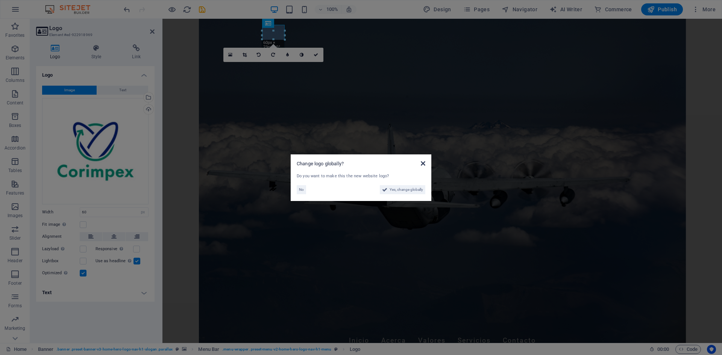
drag, startPoint x: 422, startPoint y: 163, endPoint x: 191, endPoint y: 159, distance: 230.4
click at [422, 163] on icon at bounding box center [423, 164] width 5 height 6
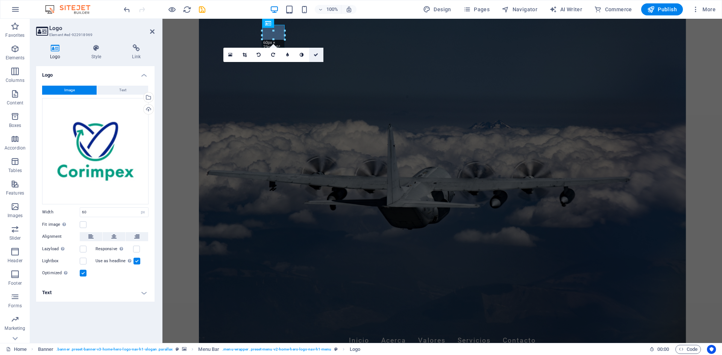
click at [318, 55] on icon at bounding box center [315, 55] width 5 height 5
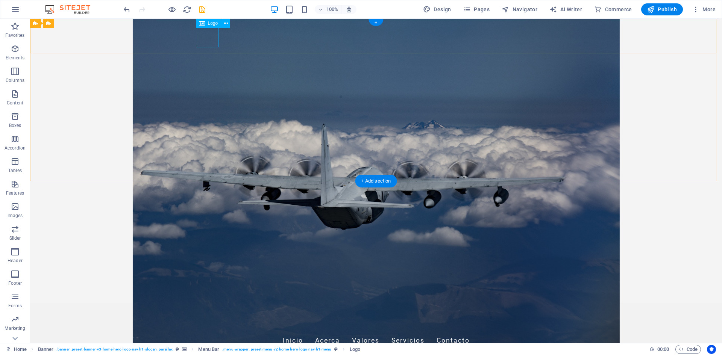
click at [200, 309] on div at bounding box center [375, 320] width 355 height 23
click at [656, 8] on span "Publish" at bounding box center [662, 10] width 30 height 8
checkbox input "false"
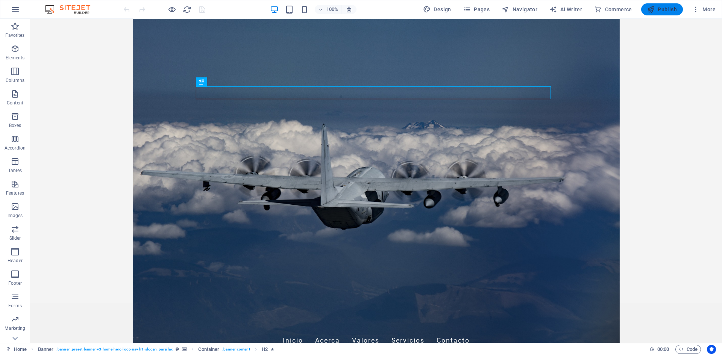
click at [664, 9] on span "Publish" at bounding box center [662, 10] width 30 height 8
